Goal: Task Accomplishment & Management: Manage account settings

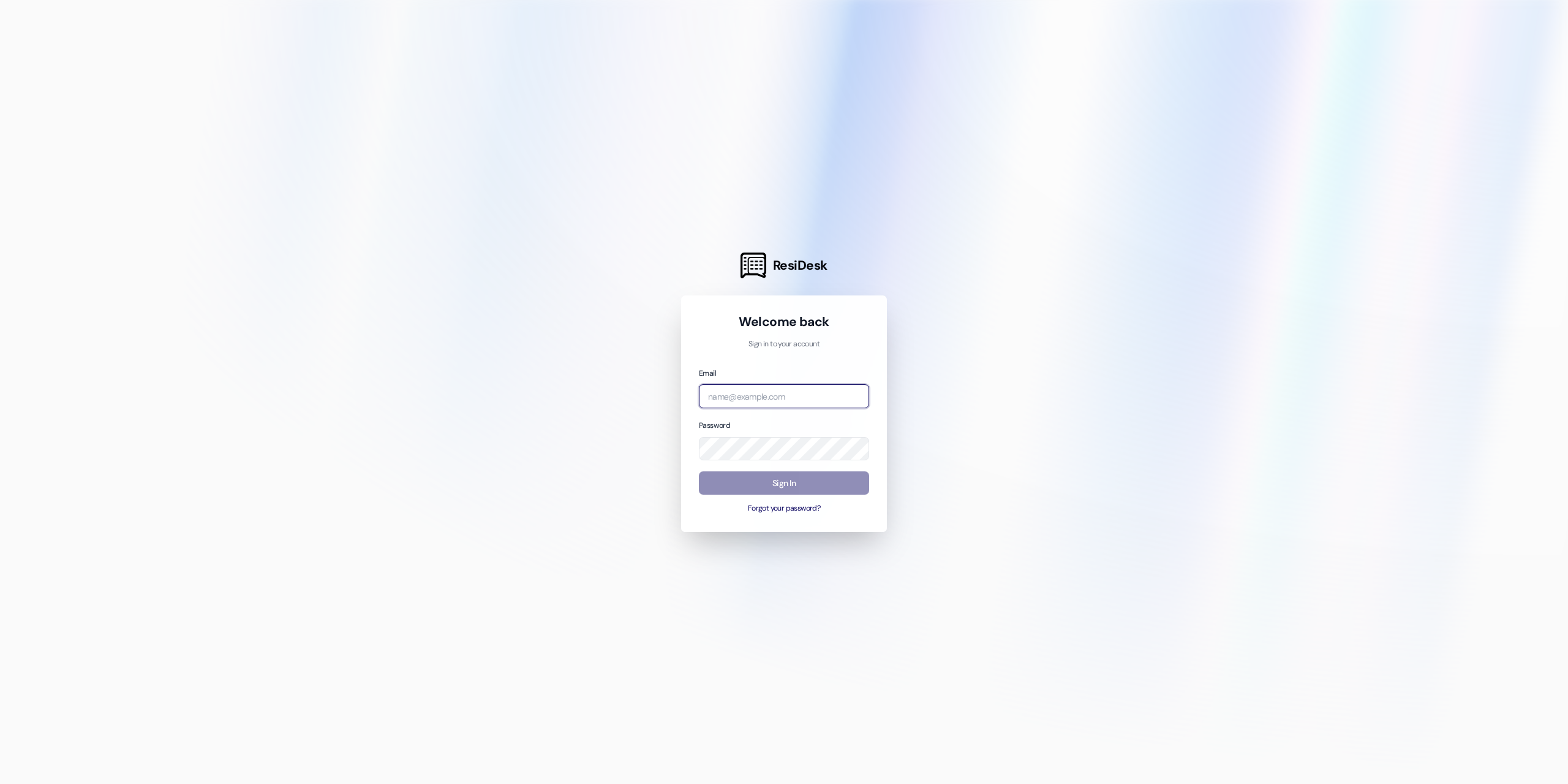
type input "[EMAIL_ADDRESS][DOMAIN_NAME]"
click at [786, 489] on button "Sign In" at bounding box center [784, 483] width 170 height 24
